Goal: Transaction & Acquisition: Purchase product/service

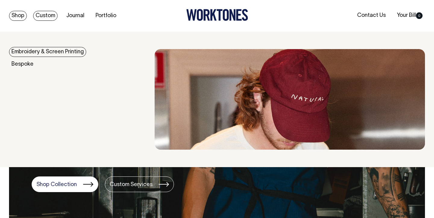
click at [25, 15] on link "Shop" at bounding box center [18, 16] width 18 height 10
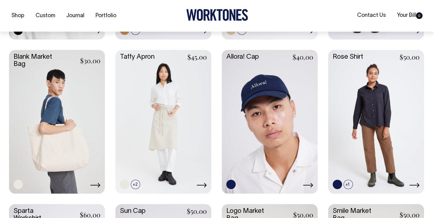
scroll to position [860, 0]
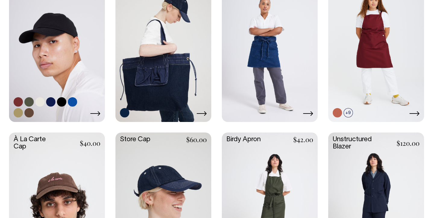
click at [76, 51] on link at bounding box center [57, 49] width 96 height 143
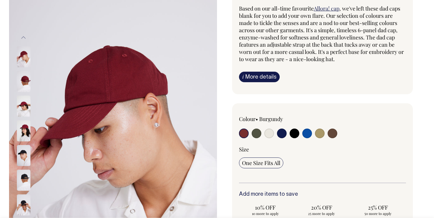
scroll to position [57, 0]
click at [306, 133] on input "radio" at bounding box center [308, 134] width 10 height 10
radio input "true"
select select "Worker Blue"
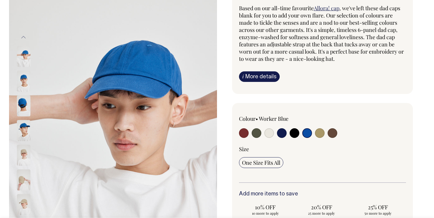
click at [234, 118] on div "Colour • Worker Blue" at bounding box center [322, 211] width 181 height 217
click at [287, 134] on div at bounding box center [272, 134] width 67 height 11
click at [282, 134] on input "radio" at bounding box center [282, 134] width 10 height 10
radio input "true"
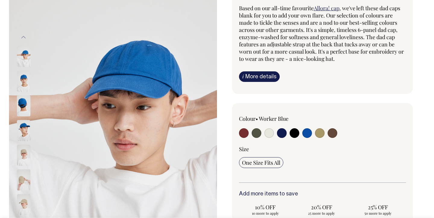
select select "Dark Navy"
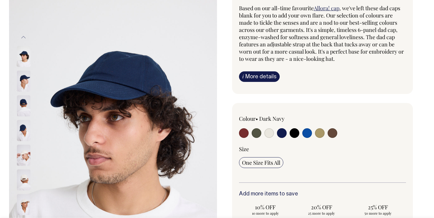
click at [257, 132] on input "radio" at bounding box center [257, 134] width 10 height 10
radio input "true"
select select "Olive"
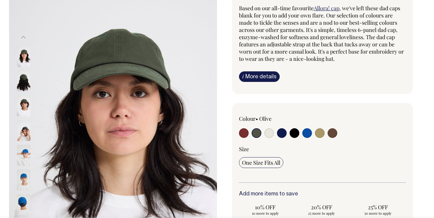
click at [244, 135] on input "radio" at bounding box center [244, 134] width 10 height 10
radio input "true"
select select "Burgundy"
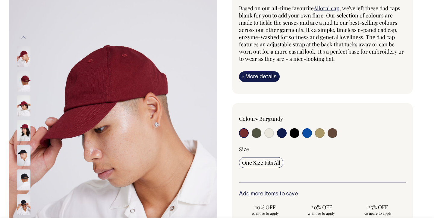
click at [308, 137] on input "radio" at bounding box center [308, 134] width 10 height 10
radio input "true"
select select "Worker Blue"
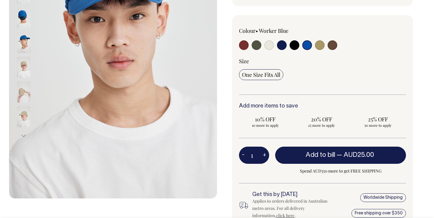
scroll to position [145, 0]
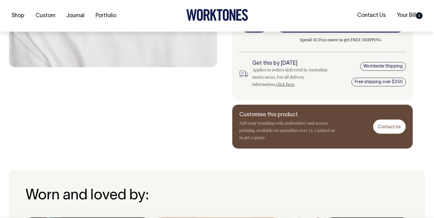
click at [394, 141] on div "Customise this product Add your branding with embroidery and screen printing, a…" at bounding box center [322, 127] width 181 height 44
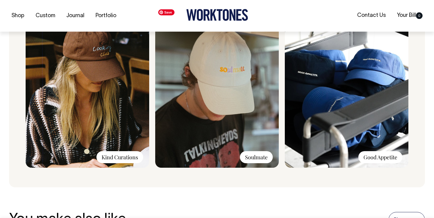
scroll to position [488, 0]
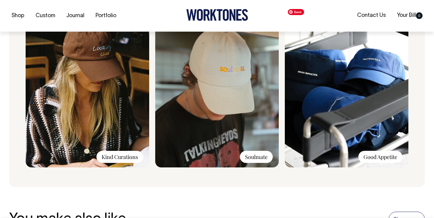
click at [344, 122] on img at bounding box center [347, 86] width 124 height 161
click at [378, 158] on div "Good Appetite" at bounding box center [381, 157] width 44 height 12
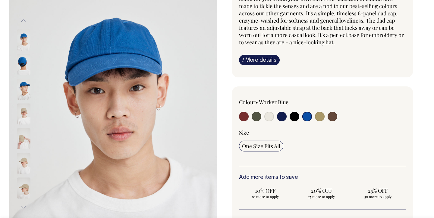
scroll to position [74, 0]
click at [224, 111] on div "Blank Dad Cap Based on our all-time favourite Allora! cap , we've left these da…" at bounding box center [321, 156] width 208 height 391
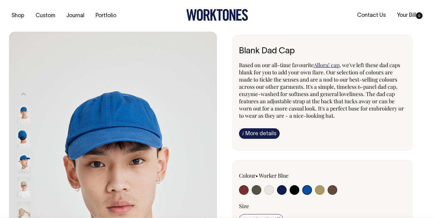
scroll to position [0, 0]
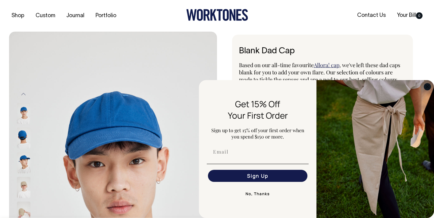
click at [428, 87] on circle "Close dialog" at bounding box center [427, 86] width 7 height 7
